Goal: Task Accomplishment & Management: Manage account settings

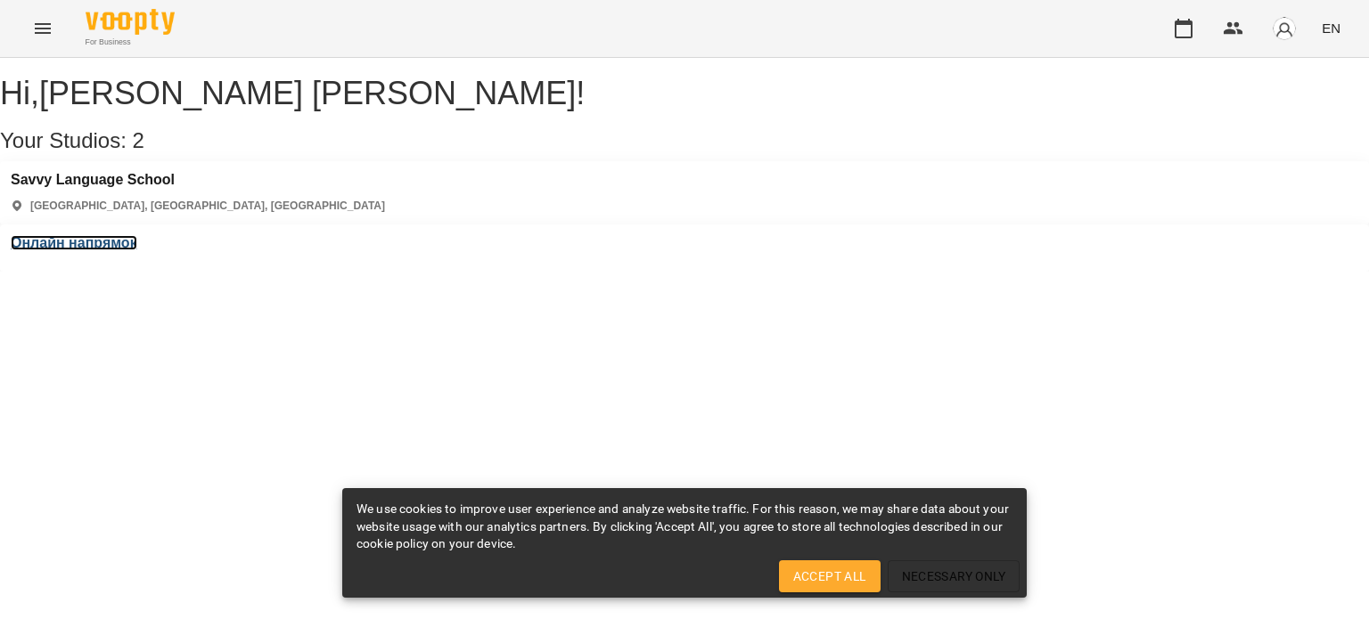
drag, startPoint x: 600, startPoint y: 199, endPoint x: 622, endPoint y: 199, distance: 22.3
click at [137, 235] on h3 "Онлайн напрямок" at bounding box center [74, 243] width 127 height 16
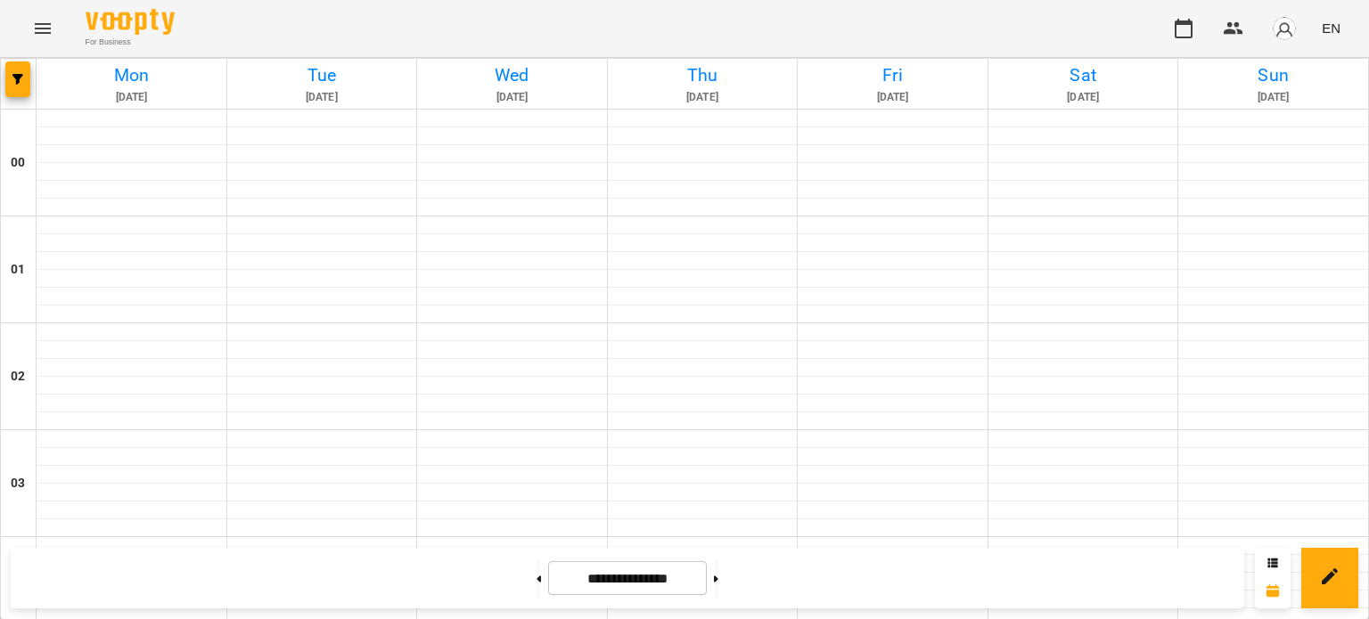
scroll to position [891, 0]
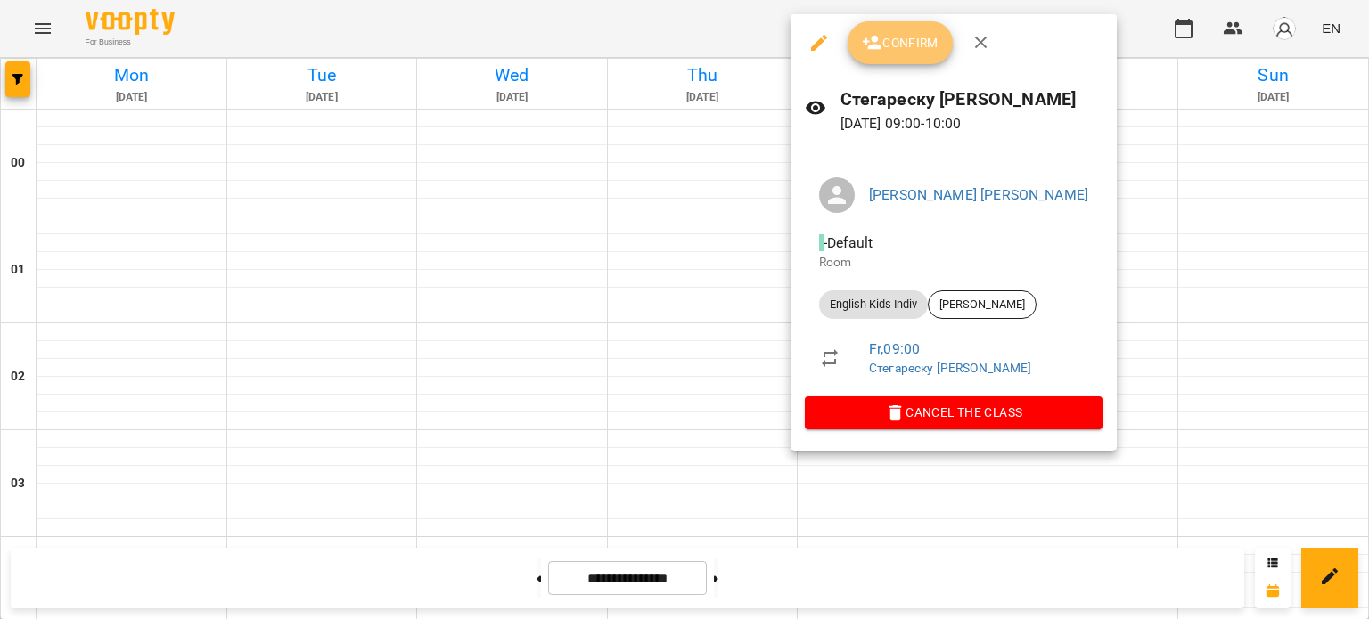
click at [880, 46] on icon "button" at bounding box center [872, 42] width 21 height 21
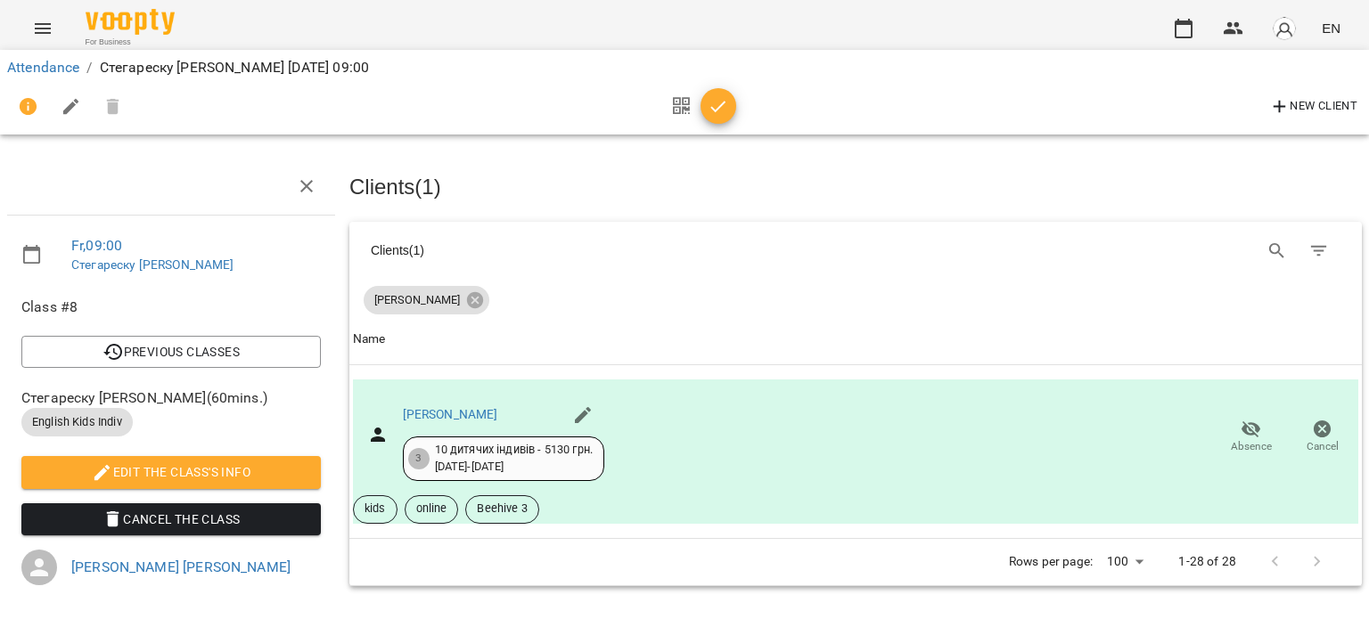
click at [724, 103] on icon "button" at bounding box center [718, 107] width 15 height 12
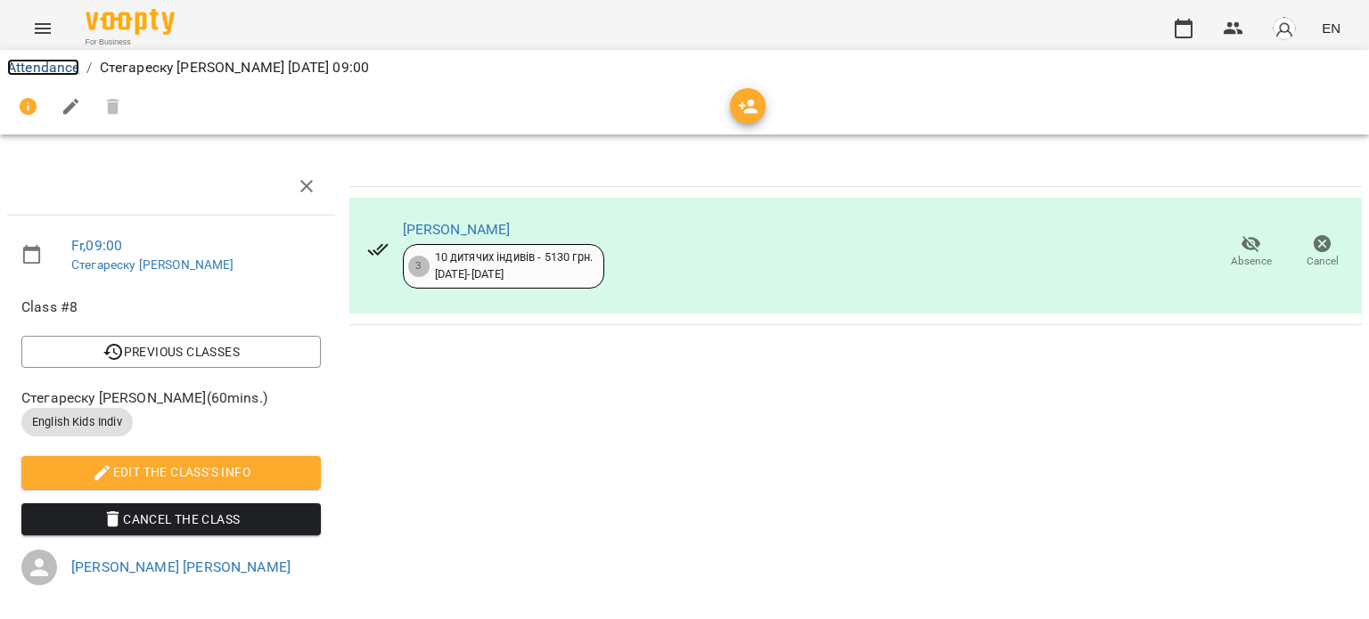
click at [64, 60] on link "Attendance" at bounding box center [43, 67] width 72 height 17
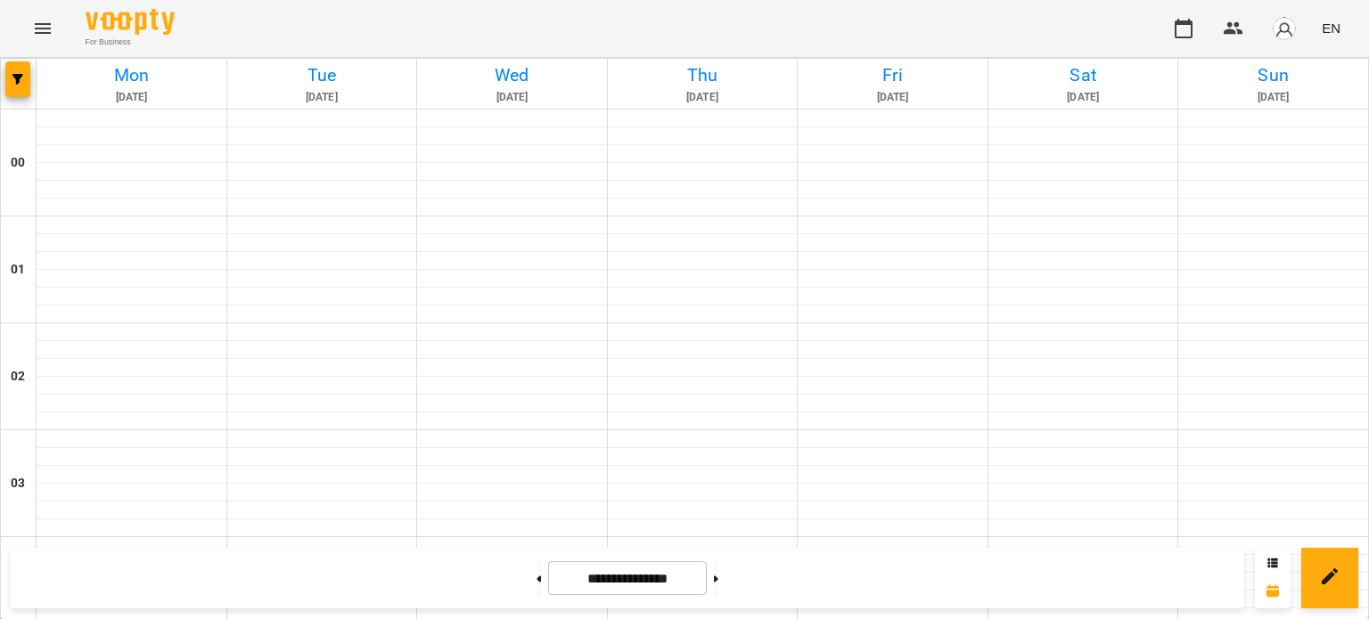
scroll to position [802, 0]
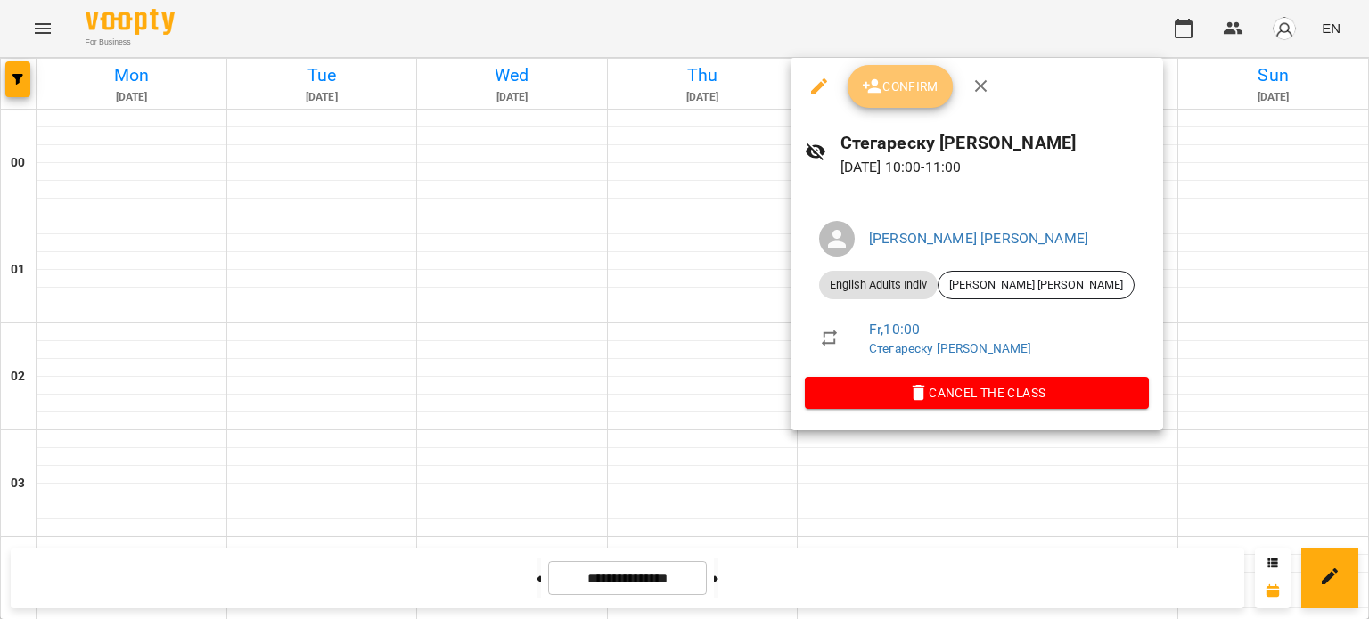
click at [880, 82] on icon "button" at bounding box center [872, 86] width 21 height 21
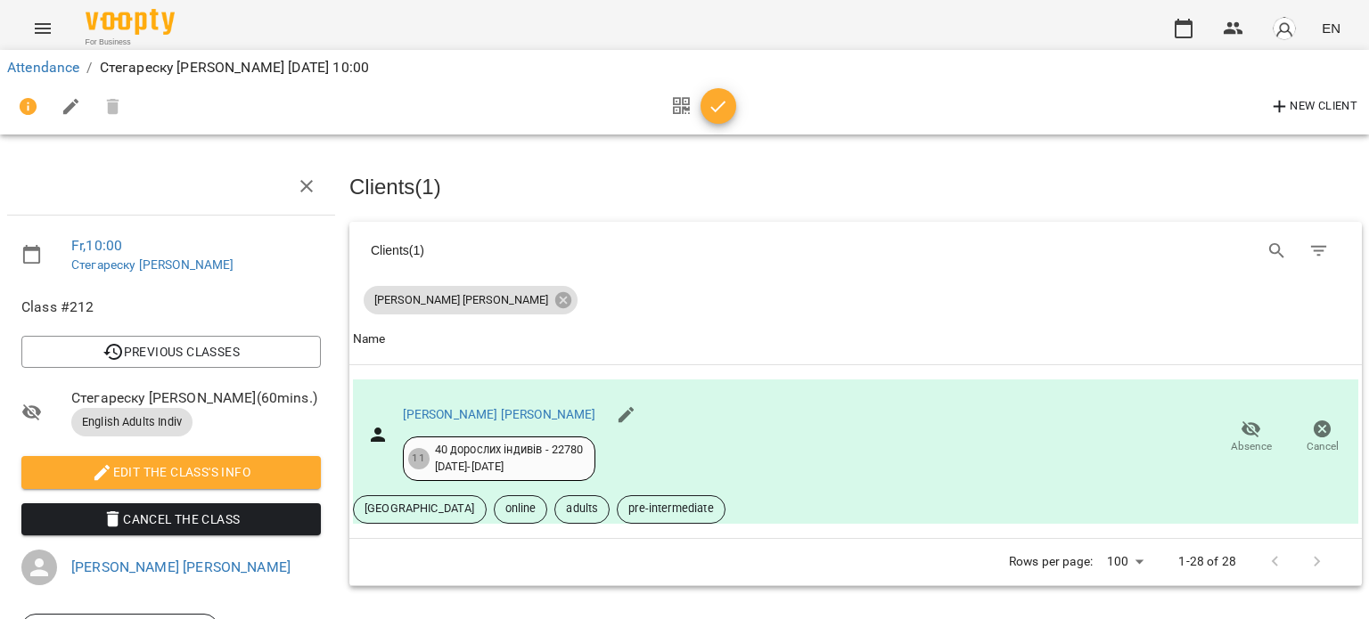
click at [711, 102] on icon "button" at bounding box center [718, 106] width 21 height 21
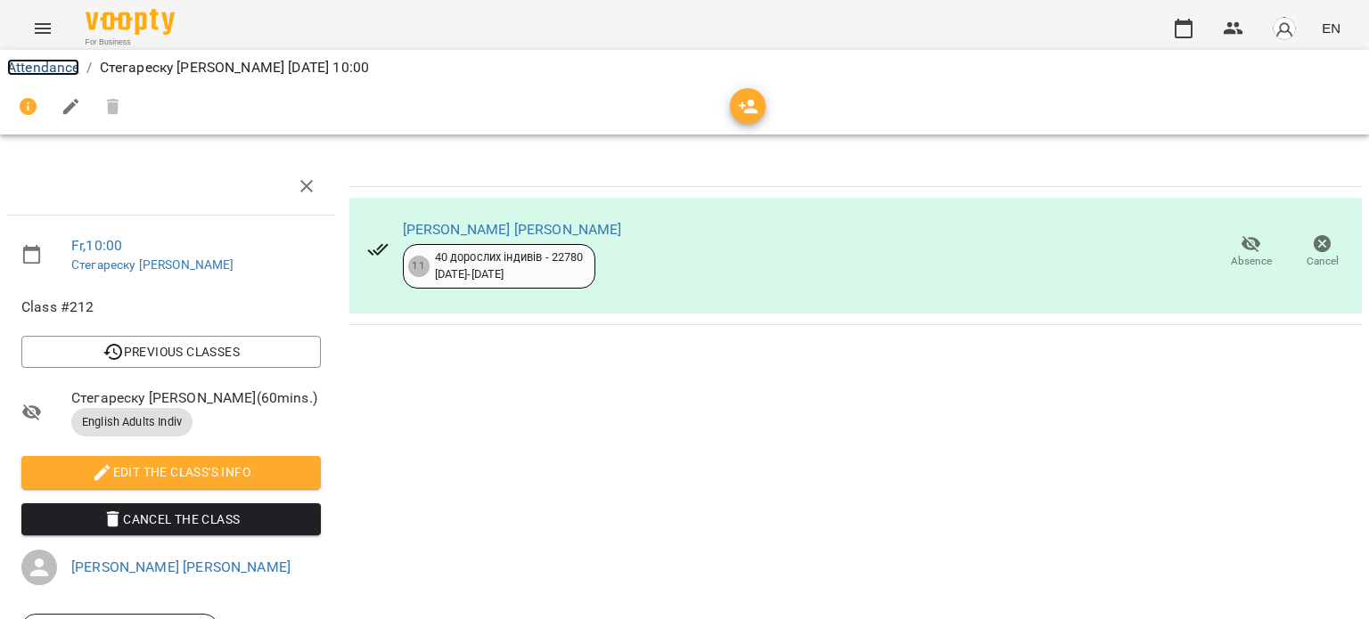
click at [26, 70] on link "Attendance" at bounding box center [43, 67] width 72 height 17
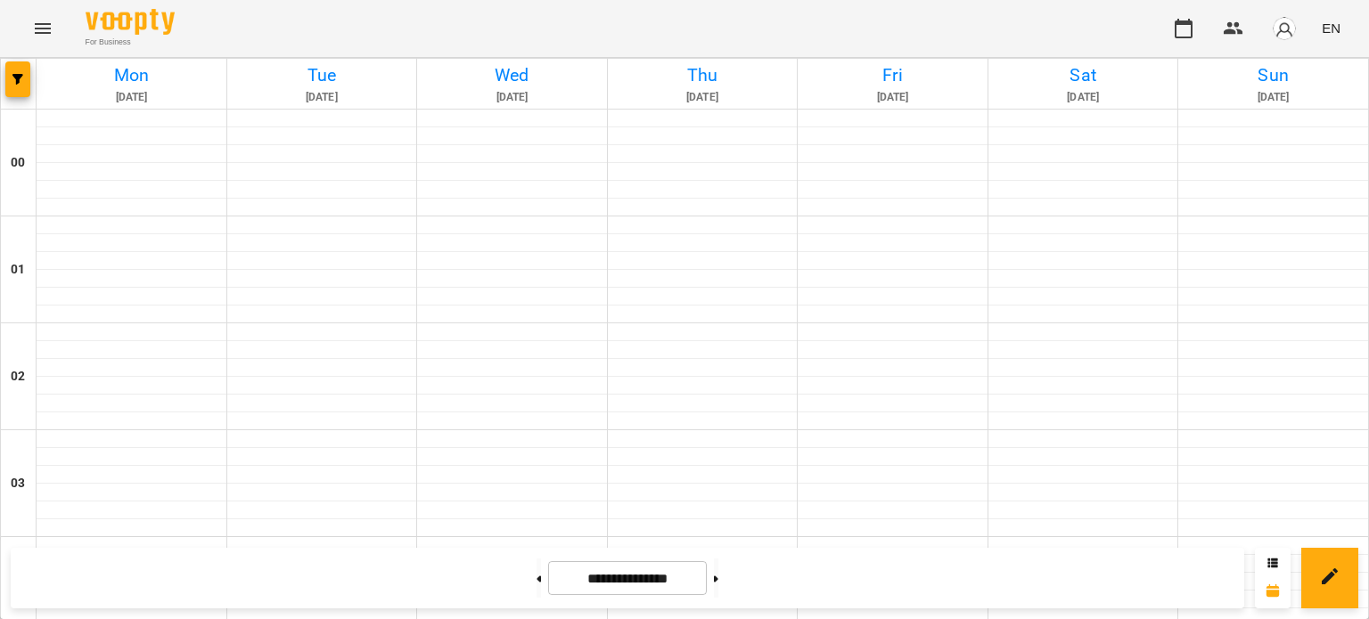
scroll to position [1069, 0]
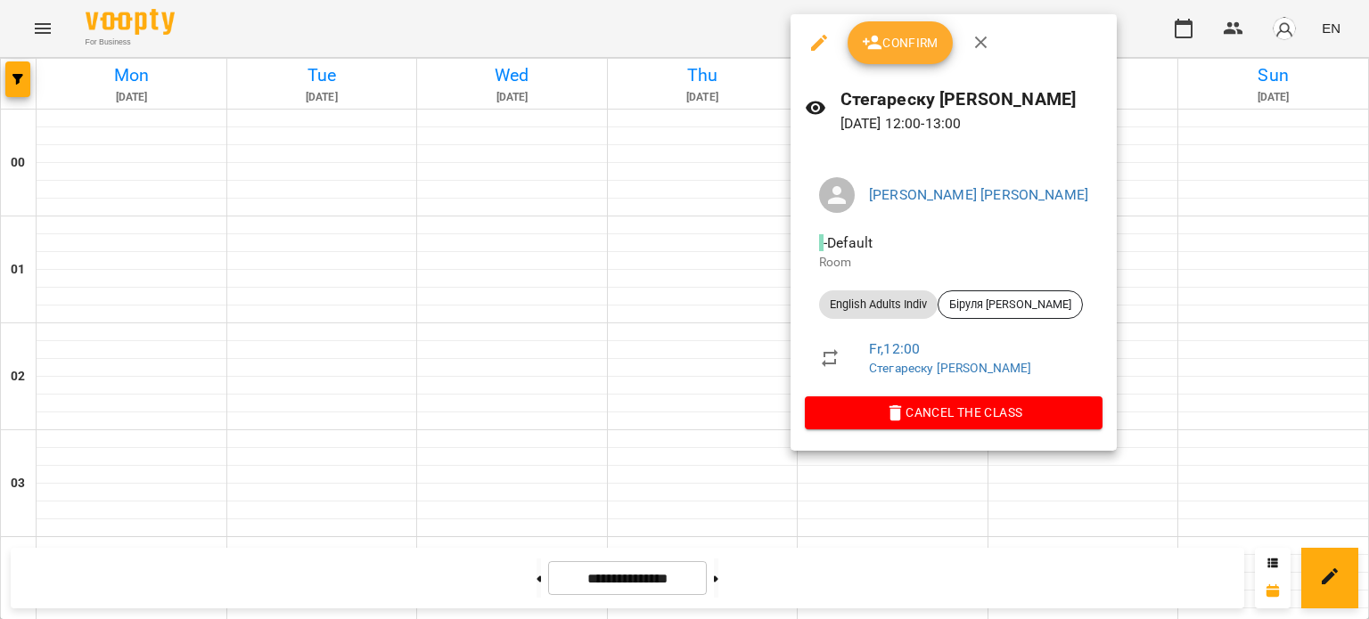
click at [872, 38] on icon "button" at bounding box center [873, 43] width 20 height 14
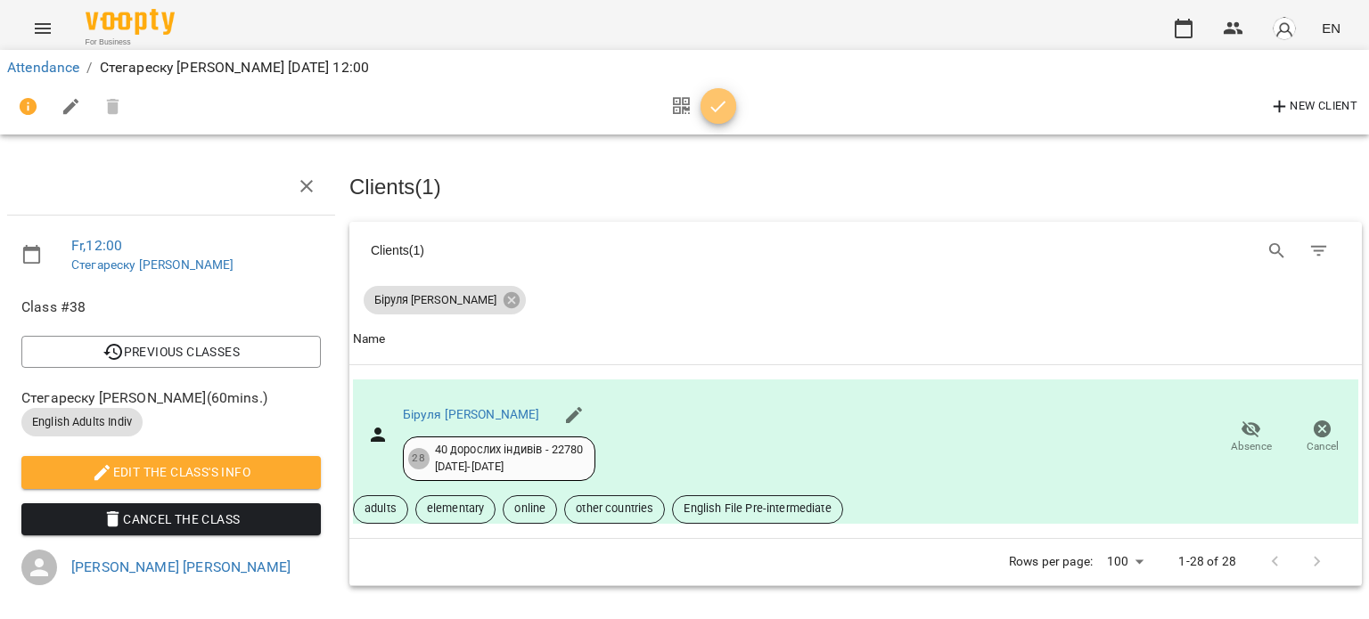
click at [731, 115] on span "button" at bounding box center [718, 106] width 36 height 21
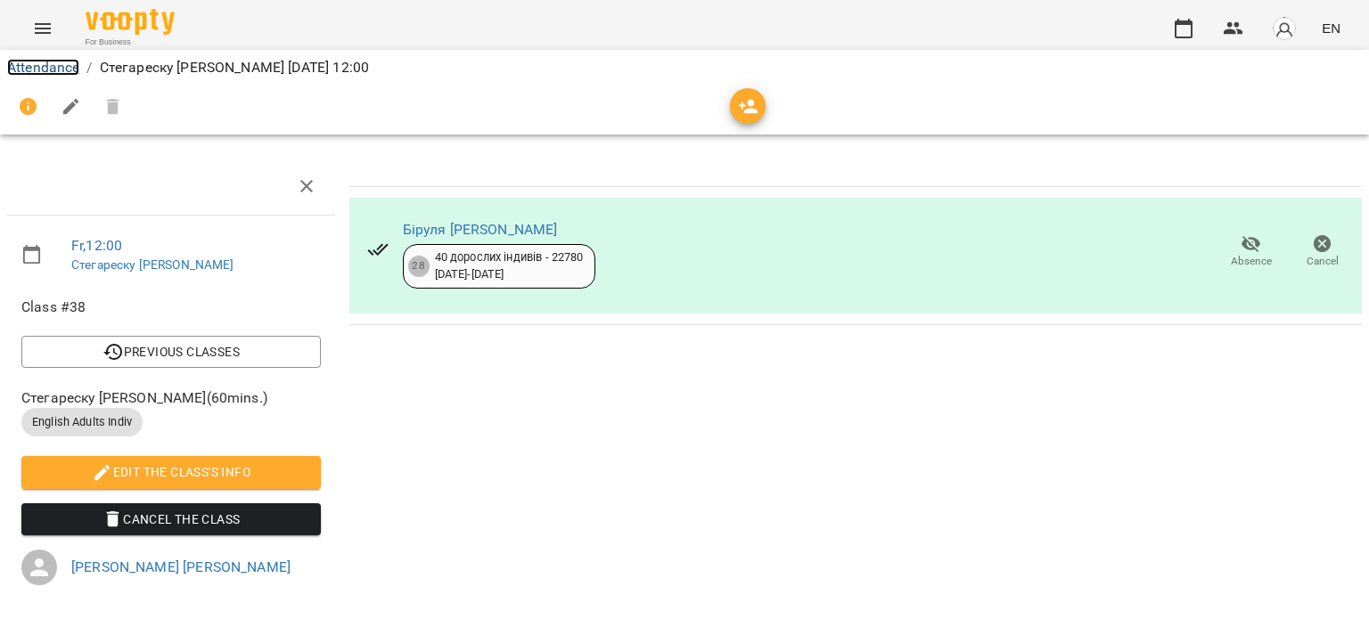
click at [66, 67] on link "Attendance" at bounding box center [43, 67] width 72 height 17
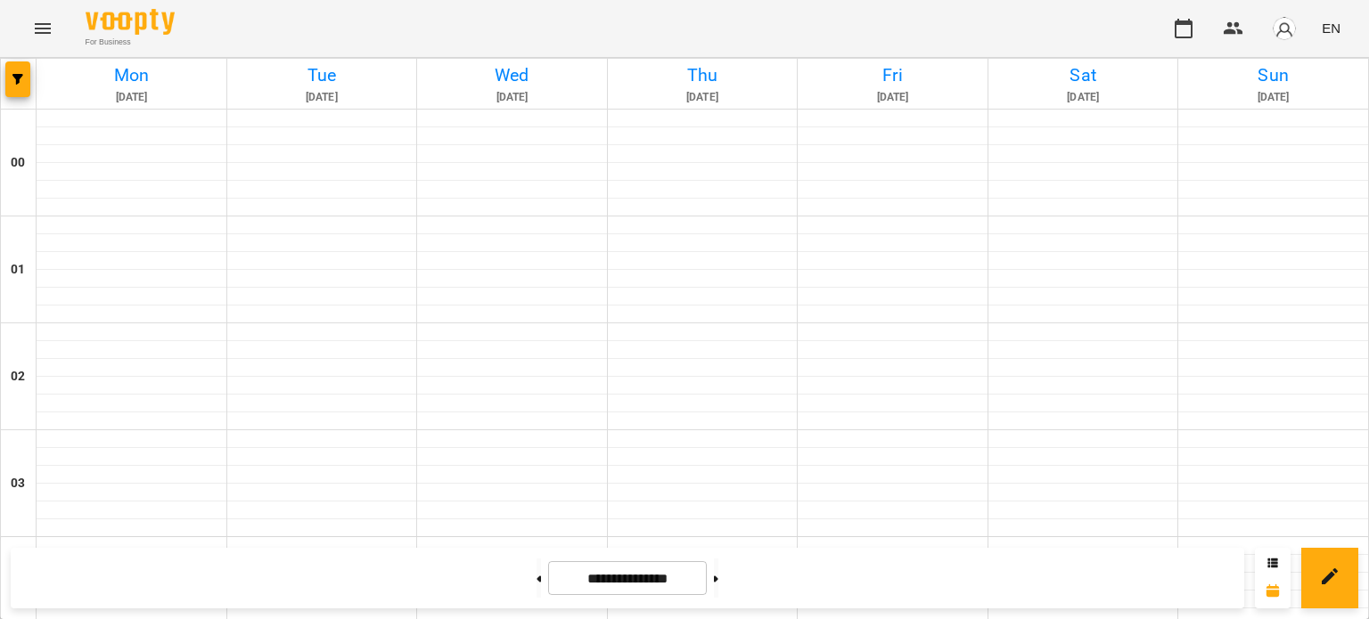
scroll to position [1337, 0]
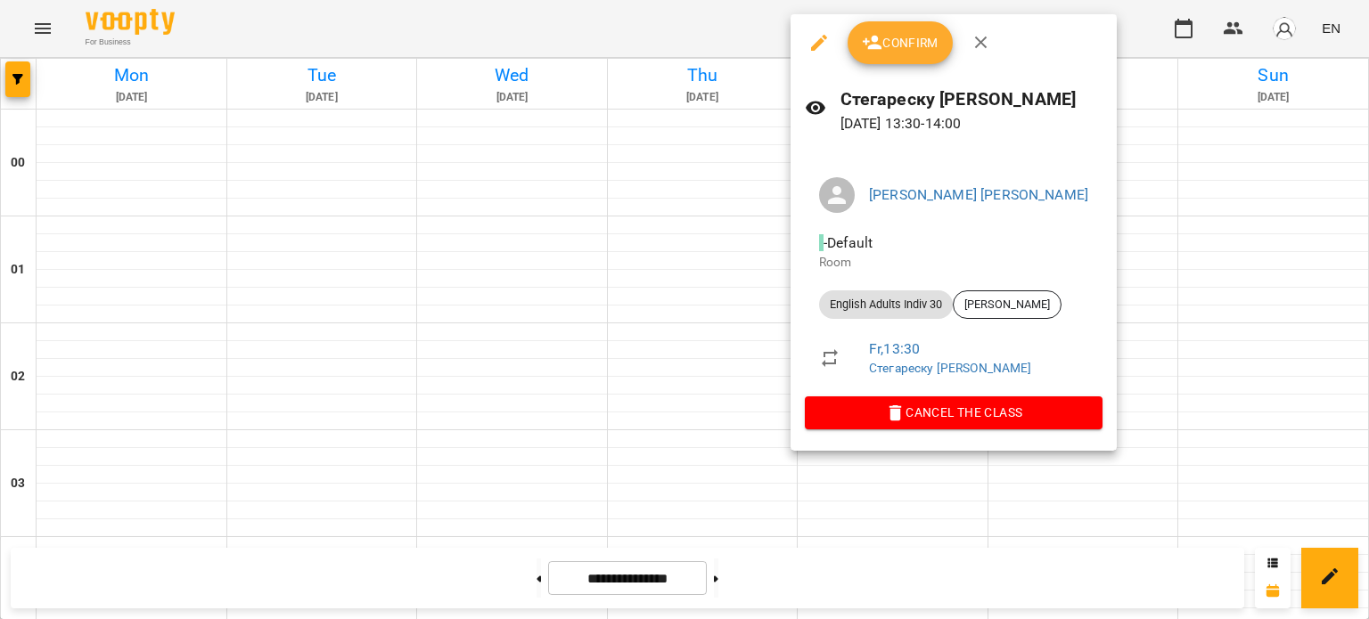
click at [899, 35] on span "Confirm" at bounding box center [900, 42] width 77 height 21
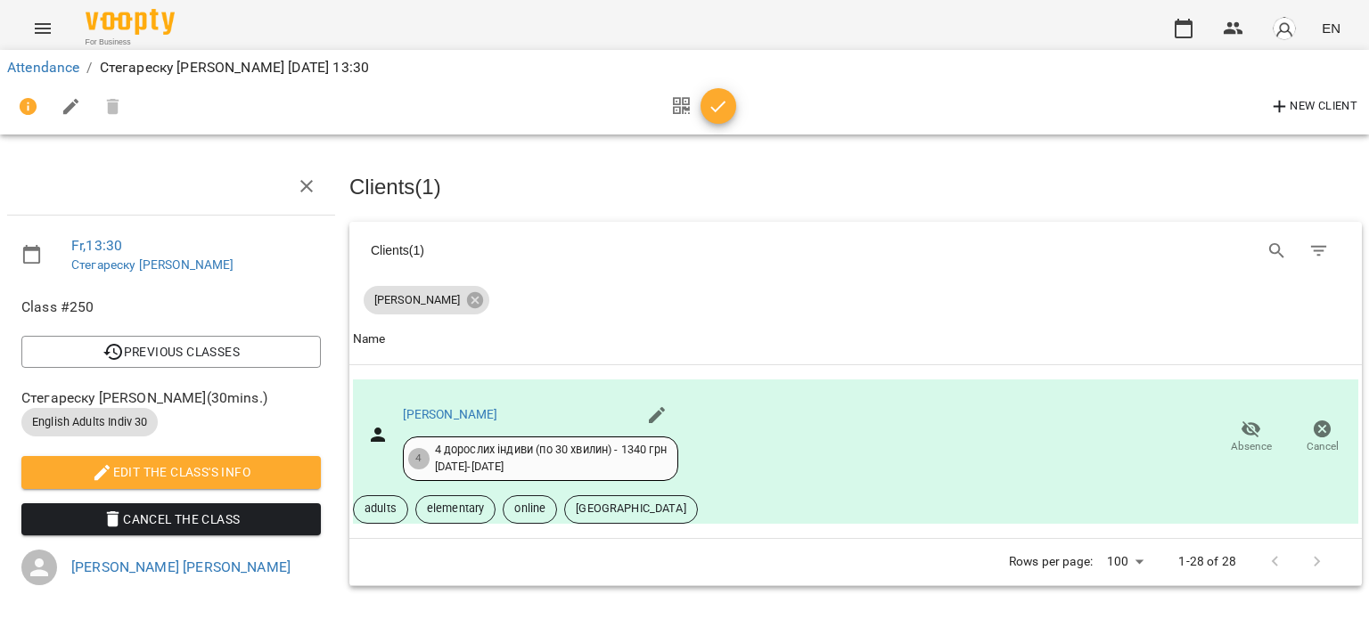
click at [721, 107] on icon "button" at bounding box center [718, 106] width 21 height 21
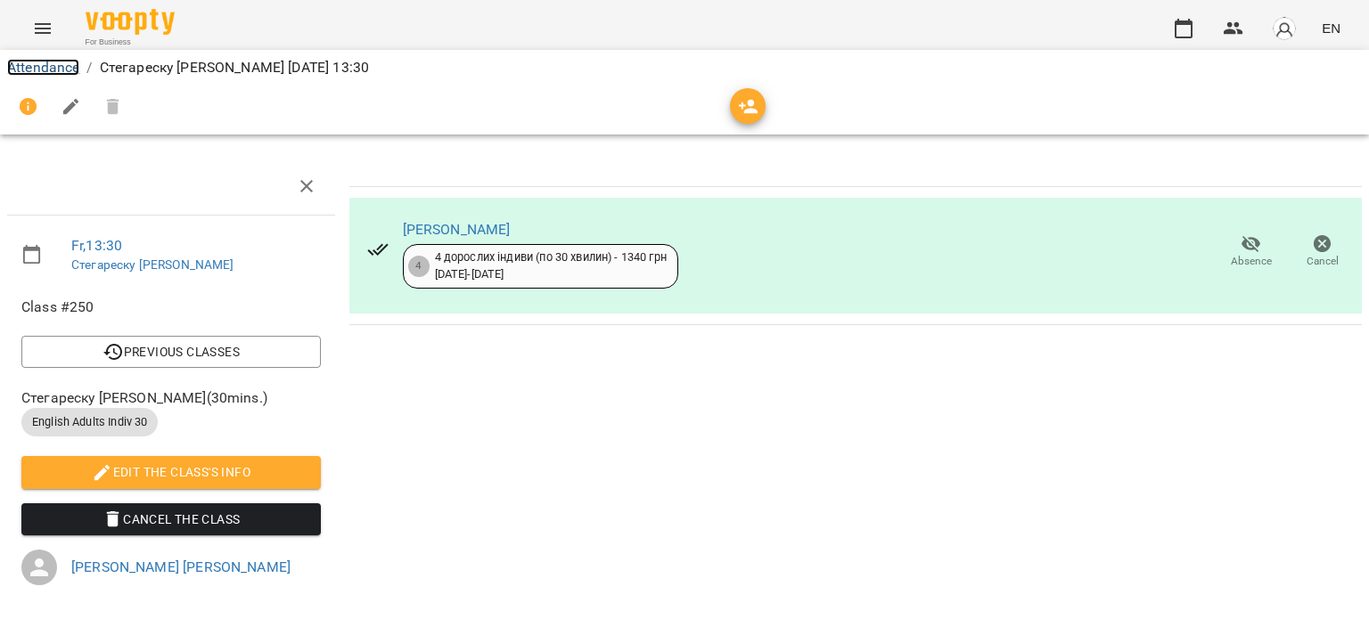
click at [53, 61] on link "Attendance" at bounding box center [43, 67] width 72 height 17
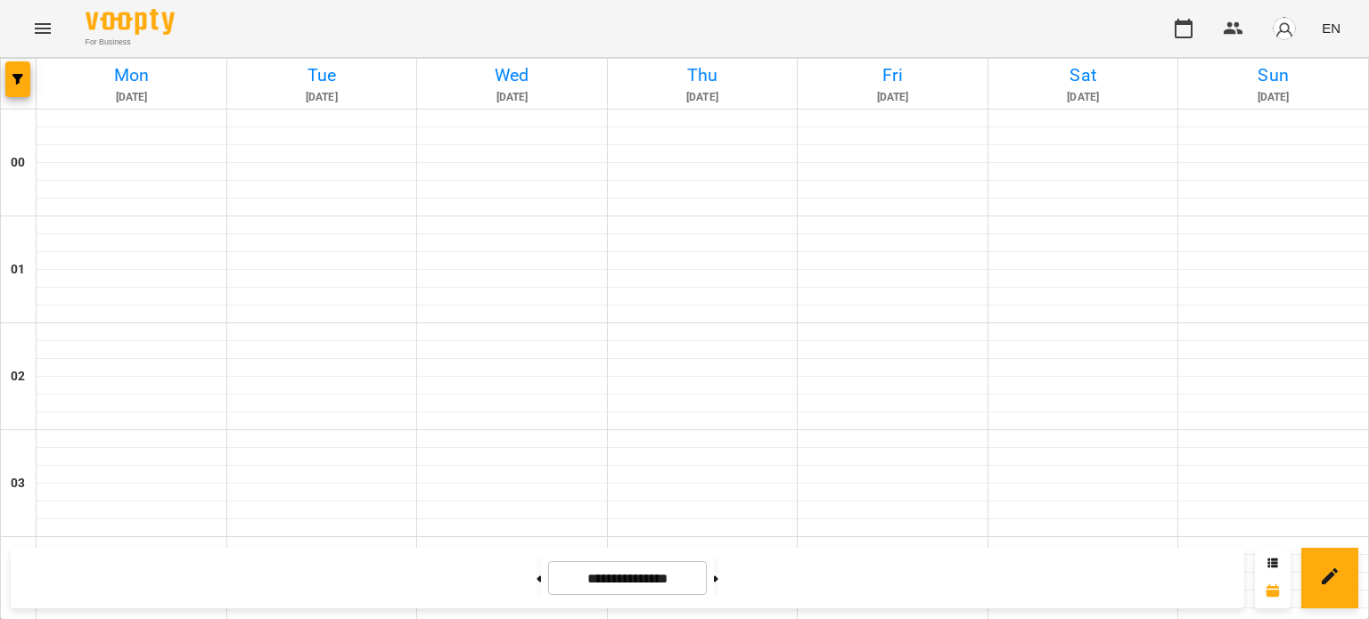
scroll to position [1337, 0]
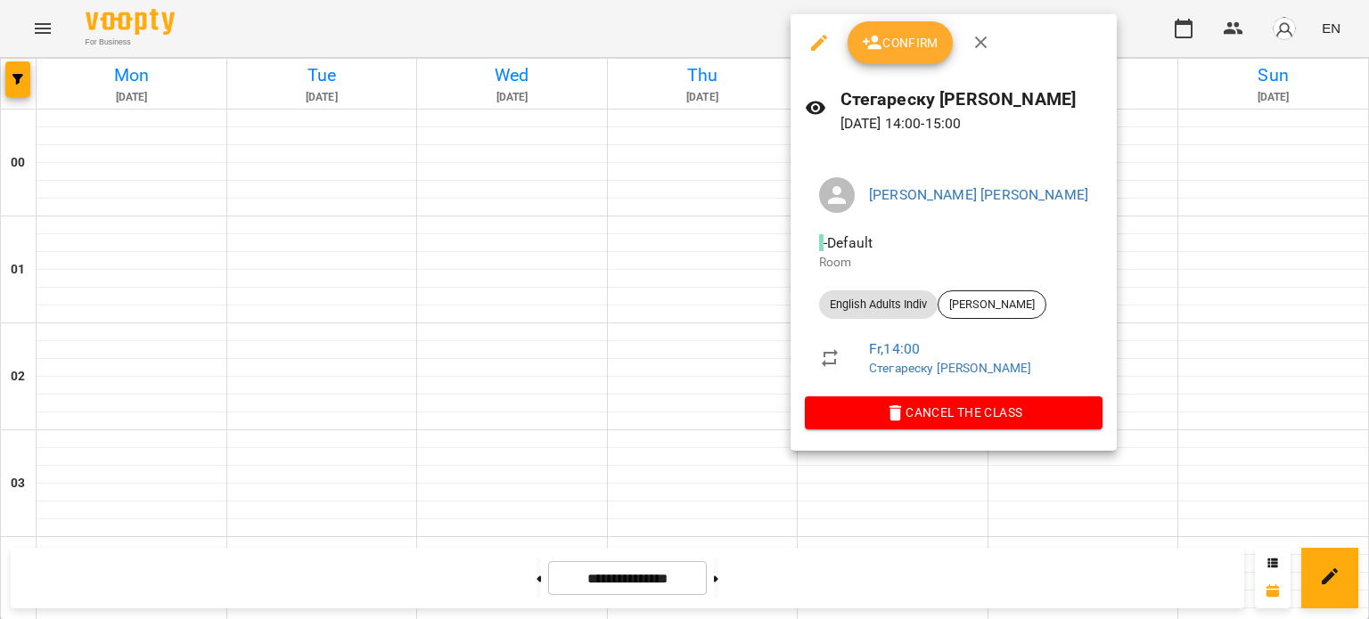
click at [880, 47] on icon "button" at bounding box center [873, 43] width 20 height 14
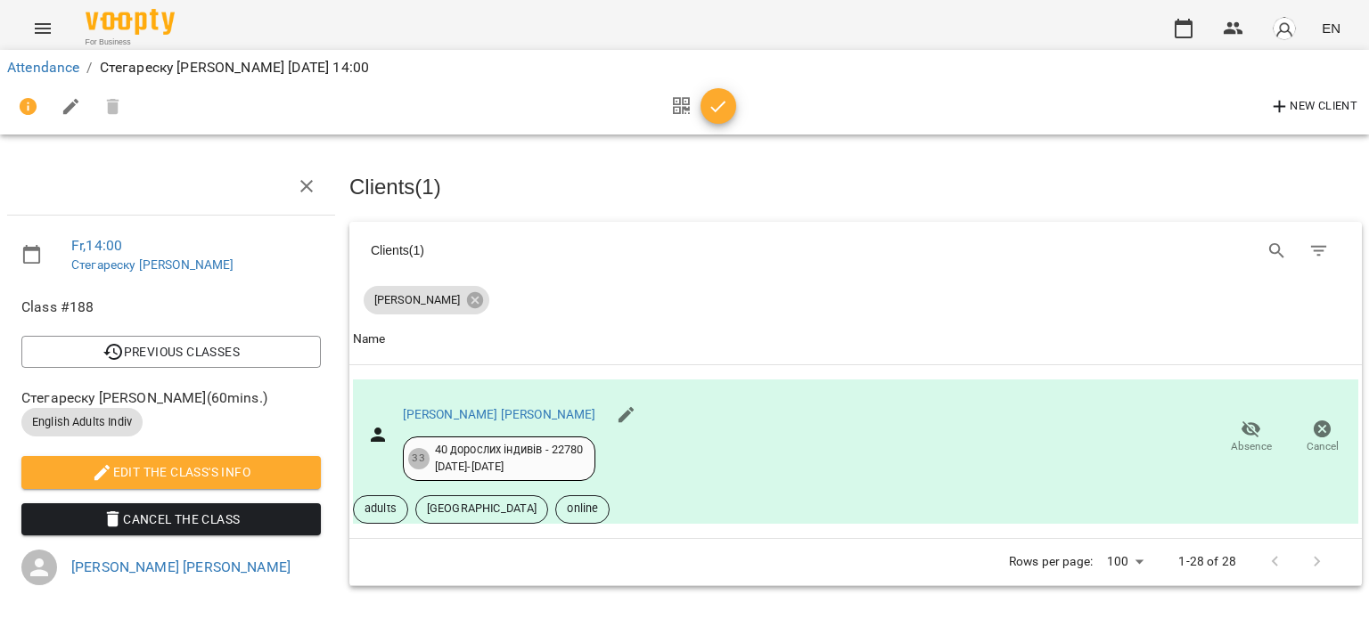
click at [720, 111] on icon "button" at bounding box center [718, 106] width 21 height 21
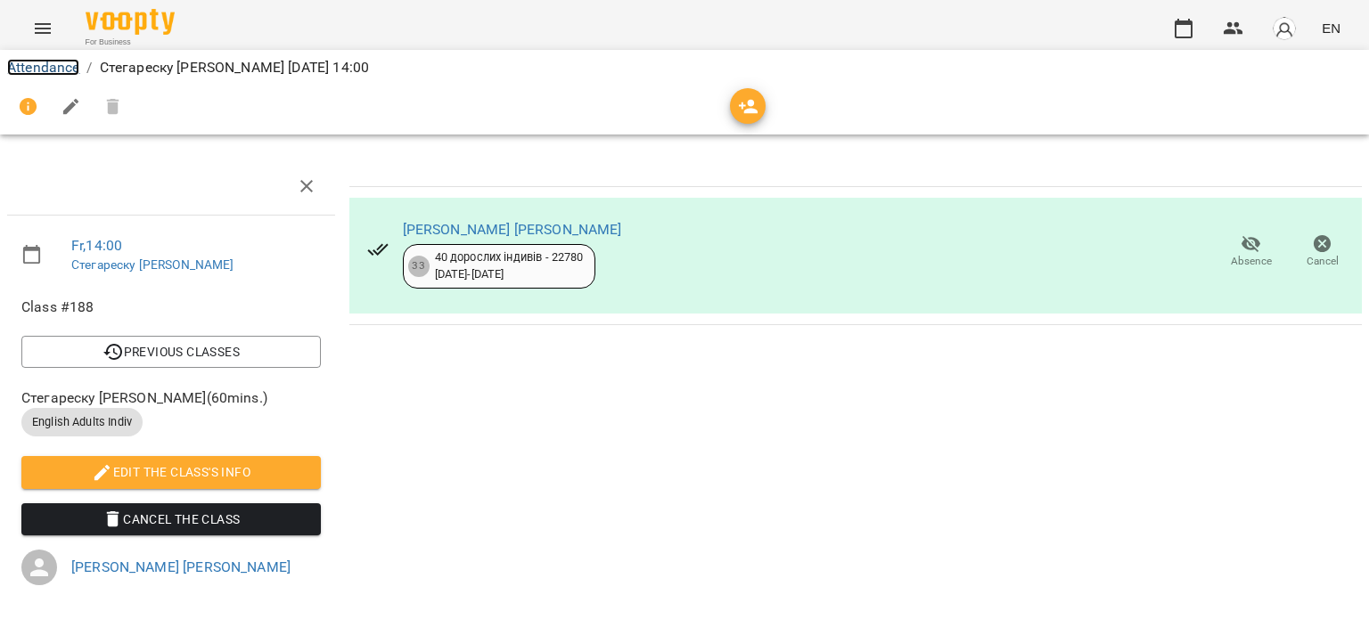
click at [52, 63] on link "Attendance" at bounding box center [43, 67] width 72 height 17
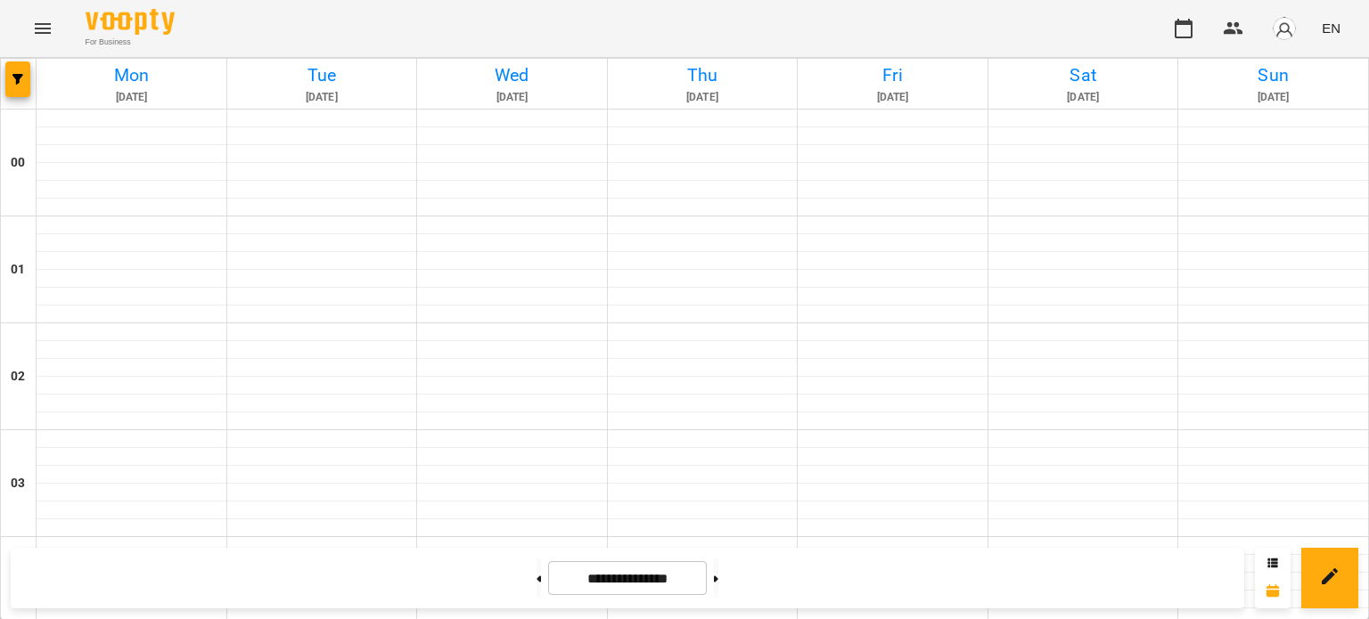
scroll to position [1515, 0]
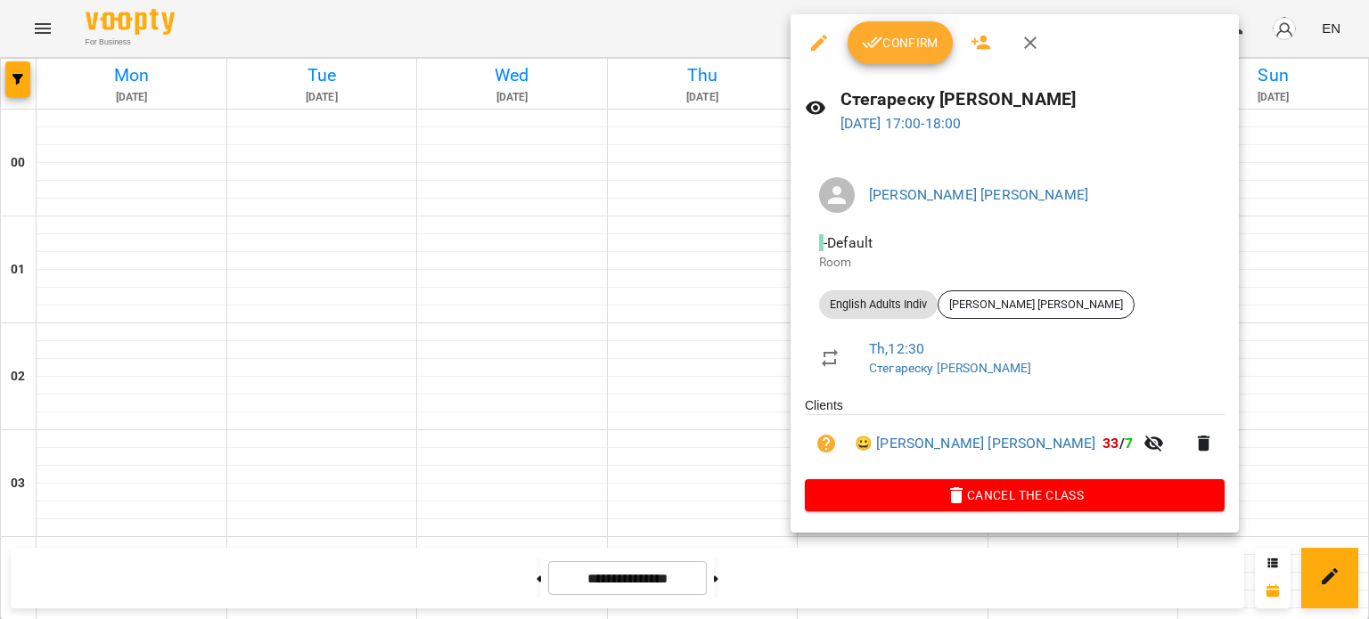
click at [887, 46] on span "Confirm" at bounding box center [900, 42] width 77 height 21
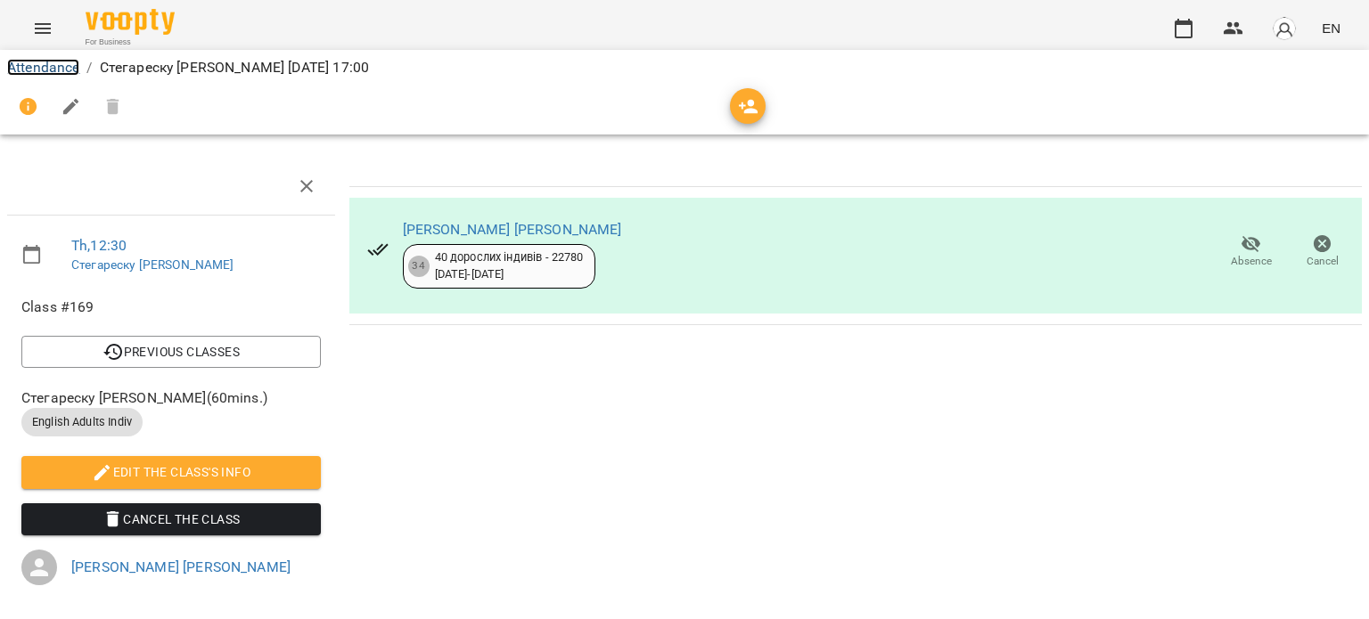
click at [45, 68] on link "Attendance" at bounding box center [43, 67] width 72 height 17
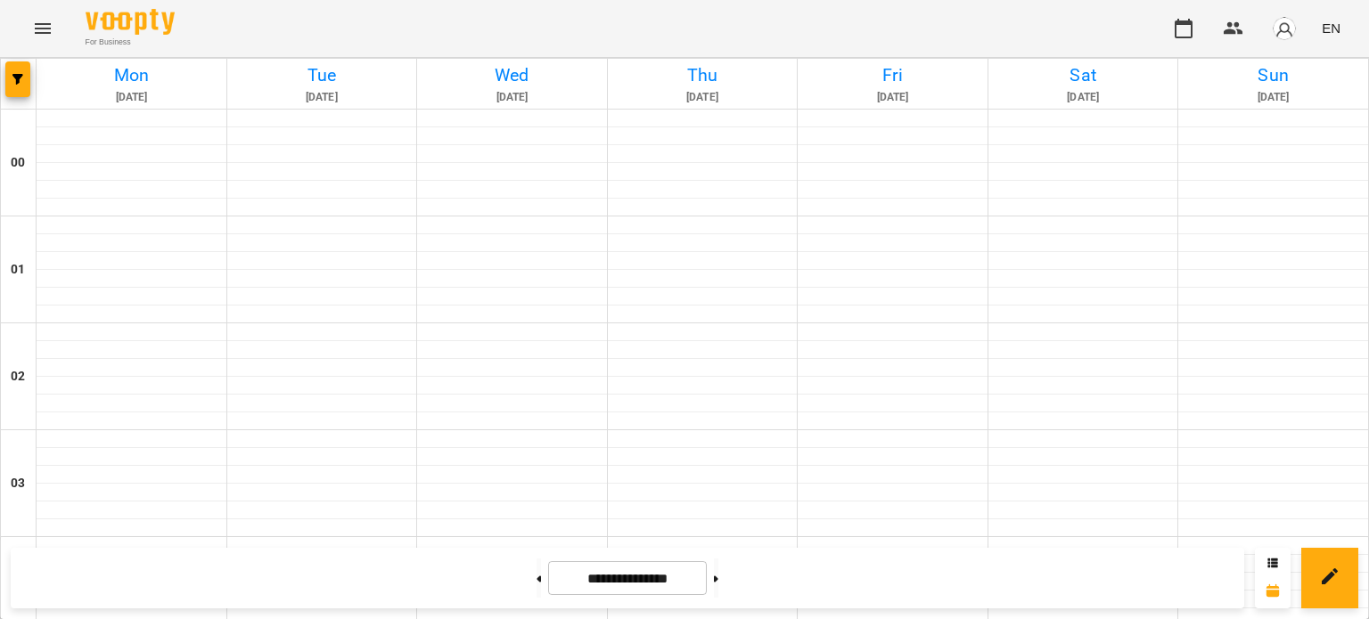
scroll to position [1782, 0]
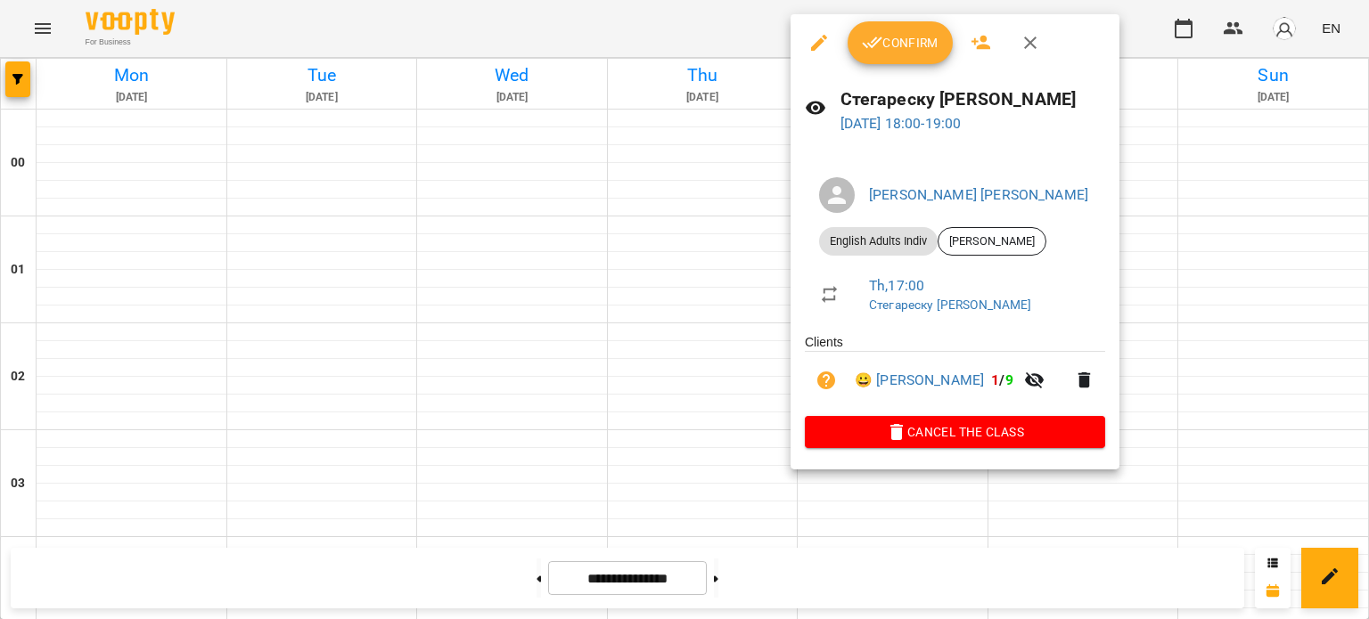
click at [884, 46] on span "Confirm" at bounding box center [900, 42] width 77 height 21
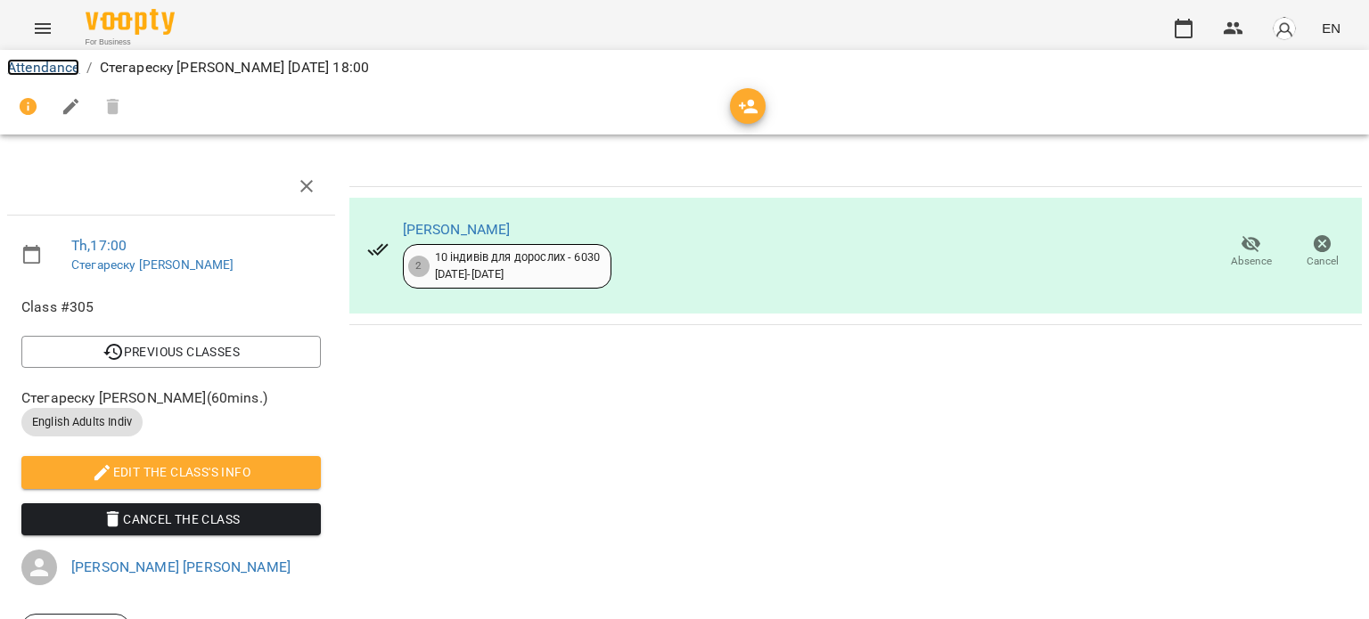
click at [43, 63] on link "Attendance" at bounding box center [43, 67] width 72 height 17
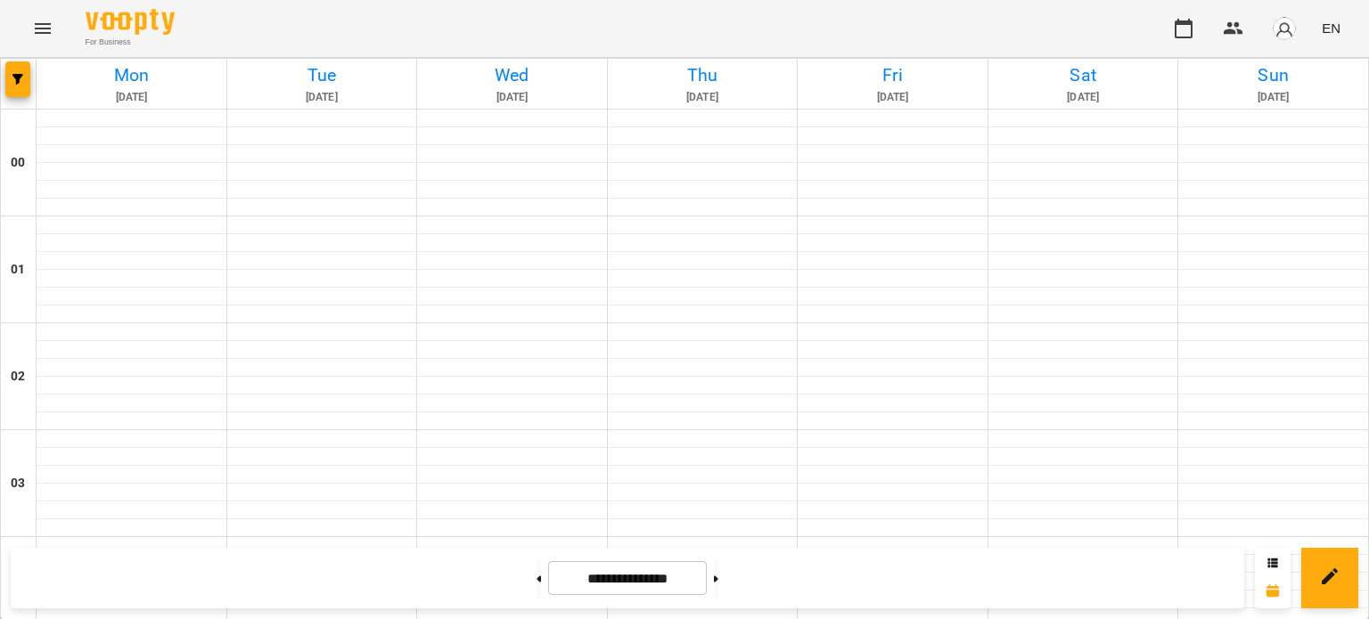
scroll to position [2136, 0]
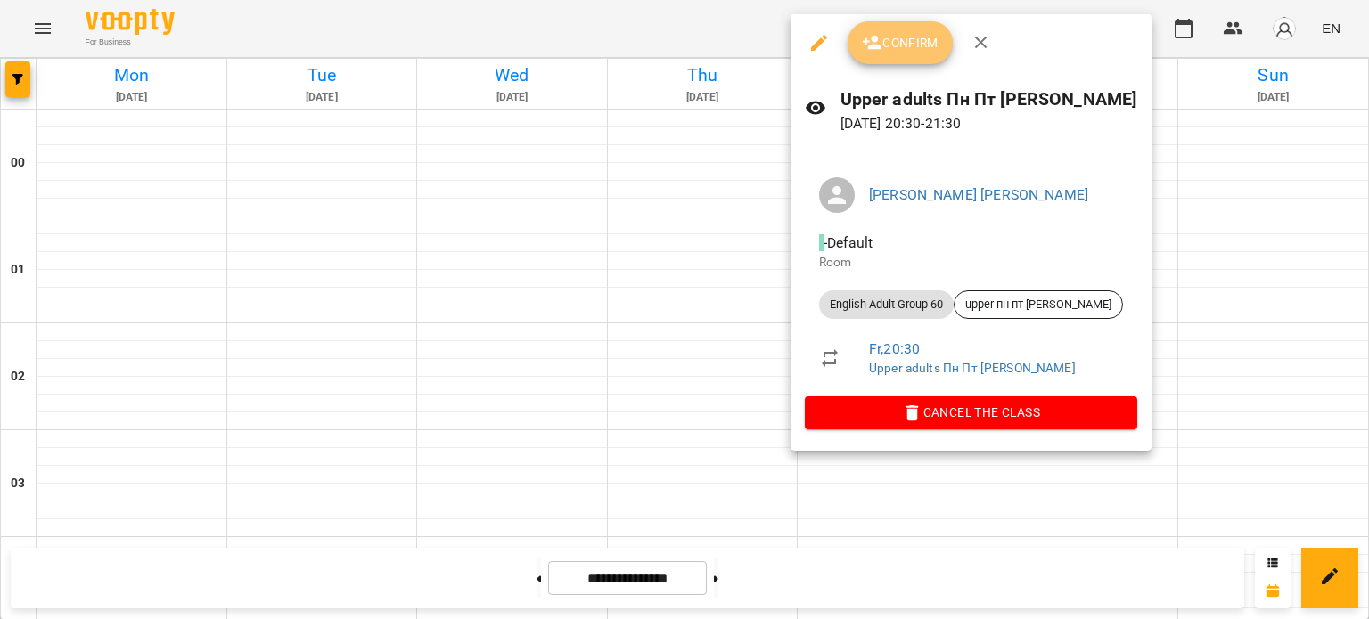
click at [899, 45] on span "Confirm" at bounding box center [900, 42] width 77 height 21
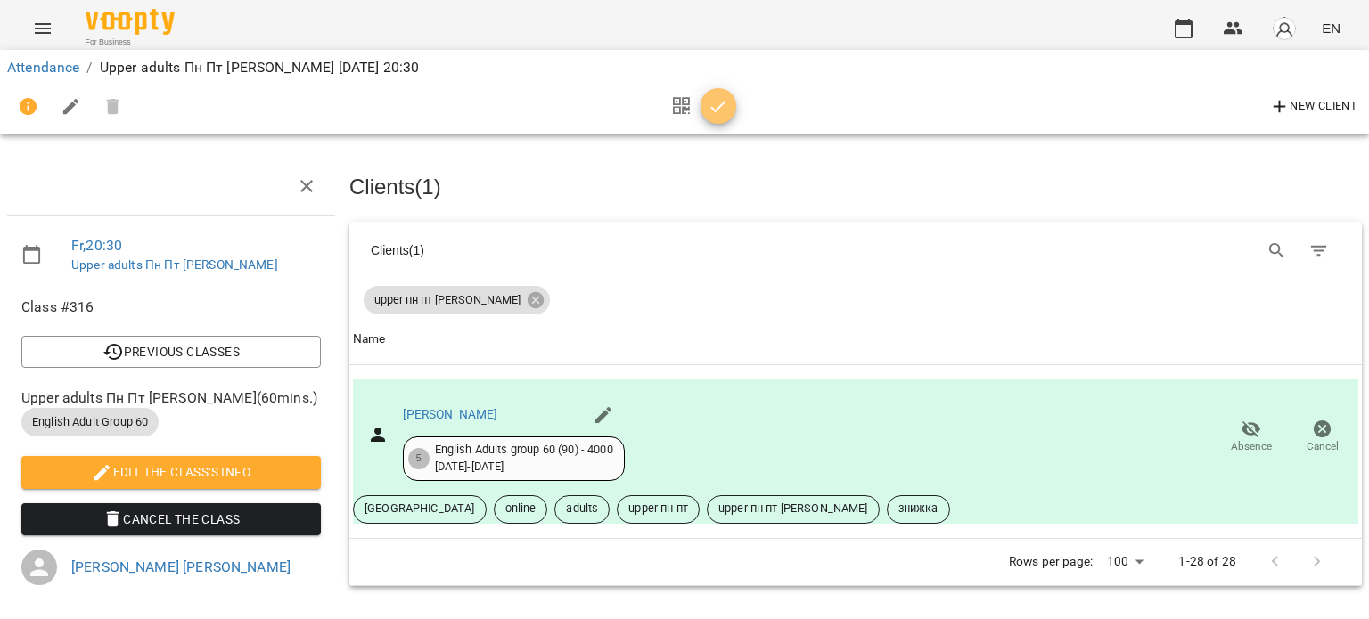
click at [713, 108] on icon "button" at bounding box center [718, 106] width 21 height 21
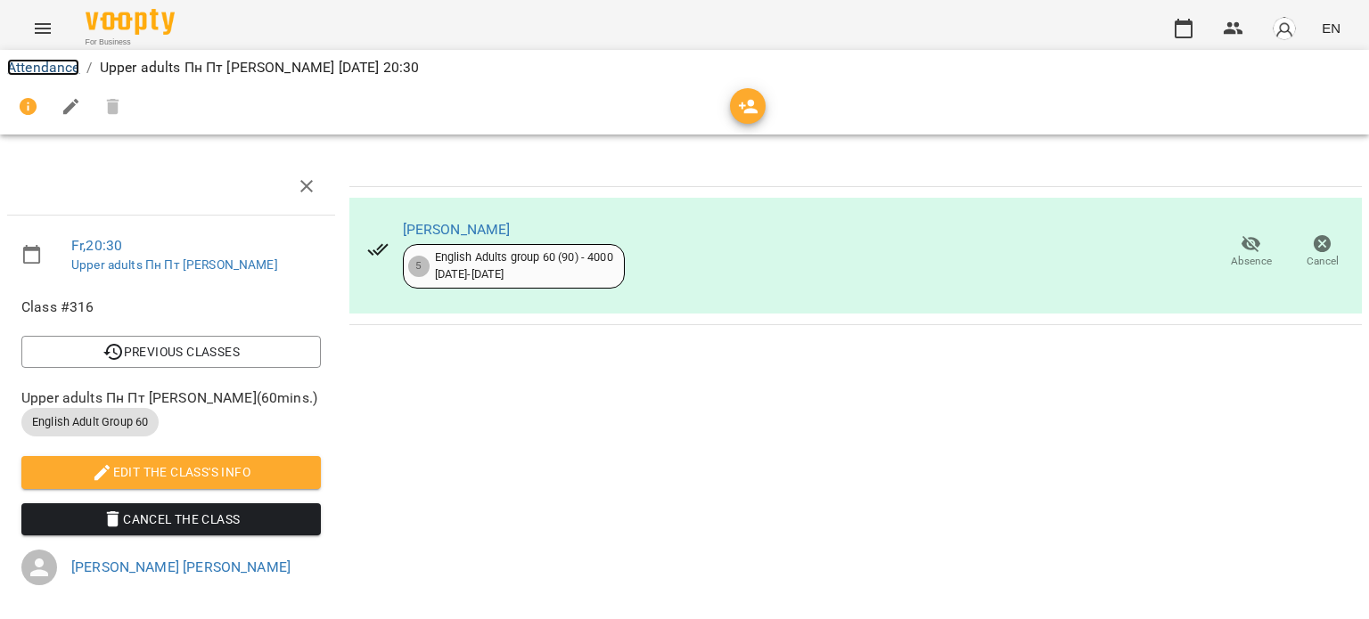
click at [62, 63] on link "Attendance" at bounding box center [43, 67] width 72 height 17
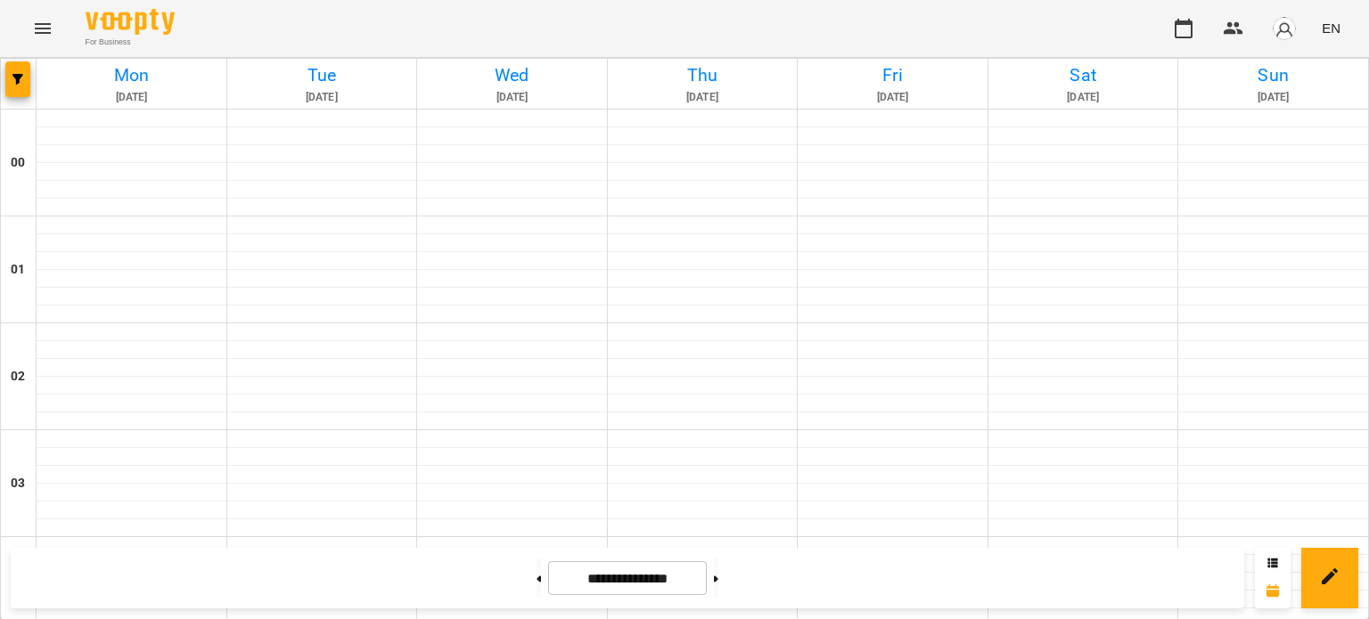
scroll to position [802, 0]
